Goal: Obtain resource: Obtain resource

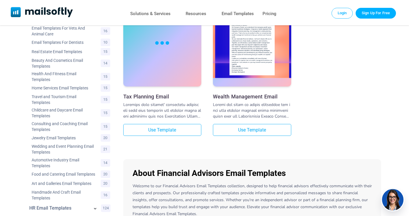
scroll to position [225, 0]
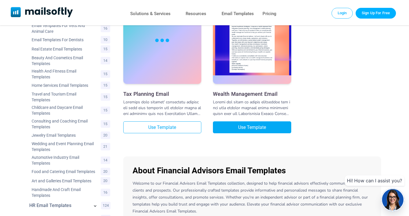
click at [225, 129] on link "Use Template" at bounding box center [252, 127] width 78 height 12
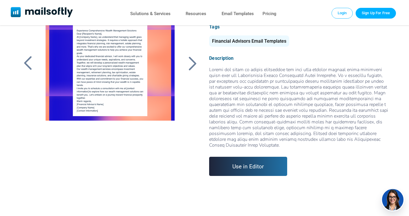
scroll to position [46, 0]
